Goal: Complete application form

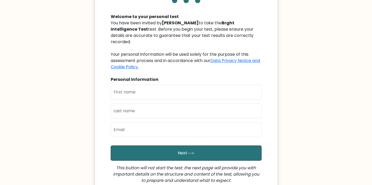
scroll to position [49, 0]
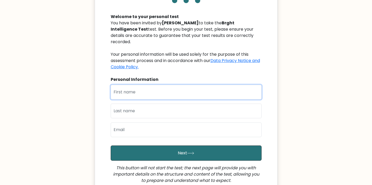
click at [213, 87] on input "text" at bounding box center [186, 92] width 151 height 15
type input "[PERSON_NAME] [PERSON_NAME]"
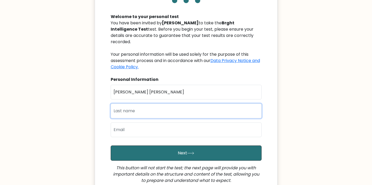
click at [135, 109] on input "text" at bounding box center [186, 110] width 151 height 15
type input "RIO"
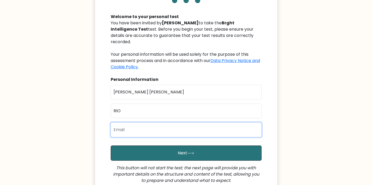
click at [137, 124] on input "email" at bounding box center [186, 129] width 151 height 15
type input "[DOMAIN_NAME][EMAIL_ADDRESS][DOMAIN_NAME]"
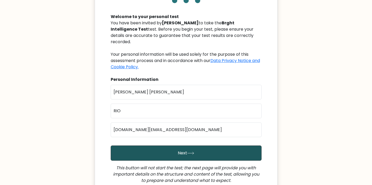
click at [209, 146] on button "Next" at bounding box center [186, 152] width 151 height 15
